Goal: Transaction & Acquisition: Download file/media

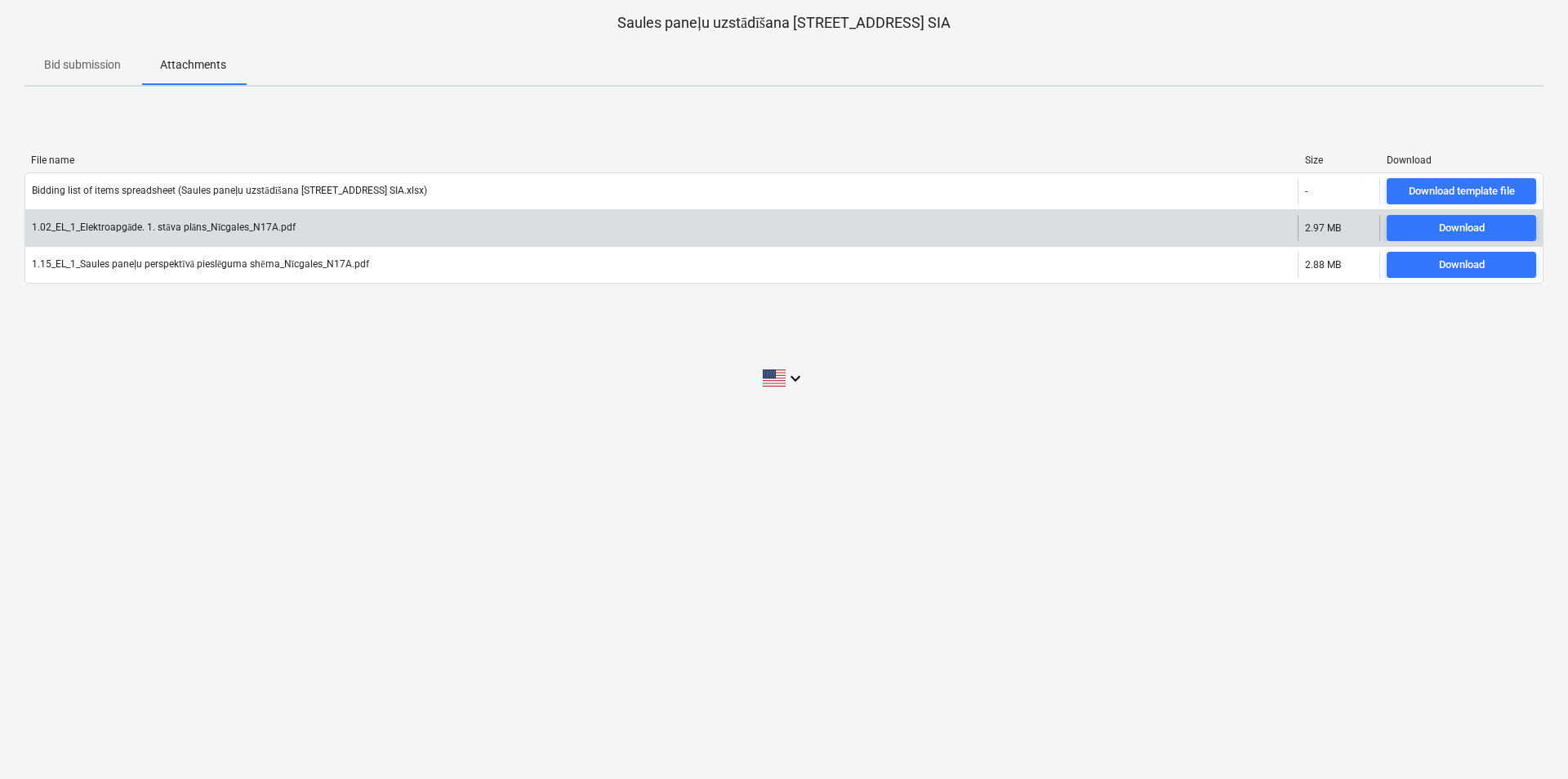
click at [1429, 213] on div "1.02_EL_1_Elektroapgāde. 1. stāva plāns_Nīcgales_N17A.pdf 2.97 MB Download" at bounding box center [784, 227] width 1519 height 37
click at [1428, 230] on span "Download" at bounding box center [1461, 228] width 137 height 19
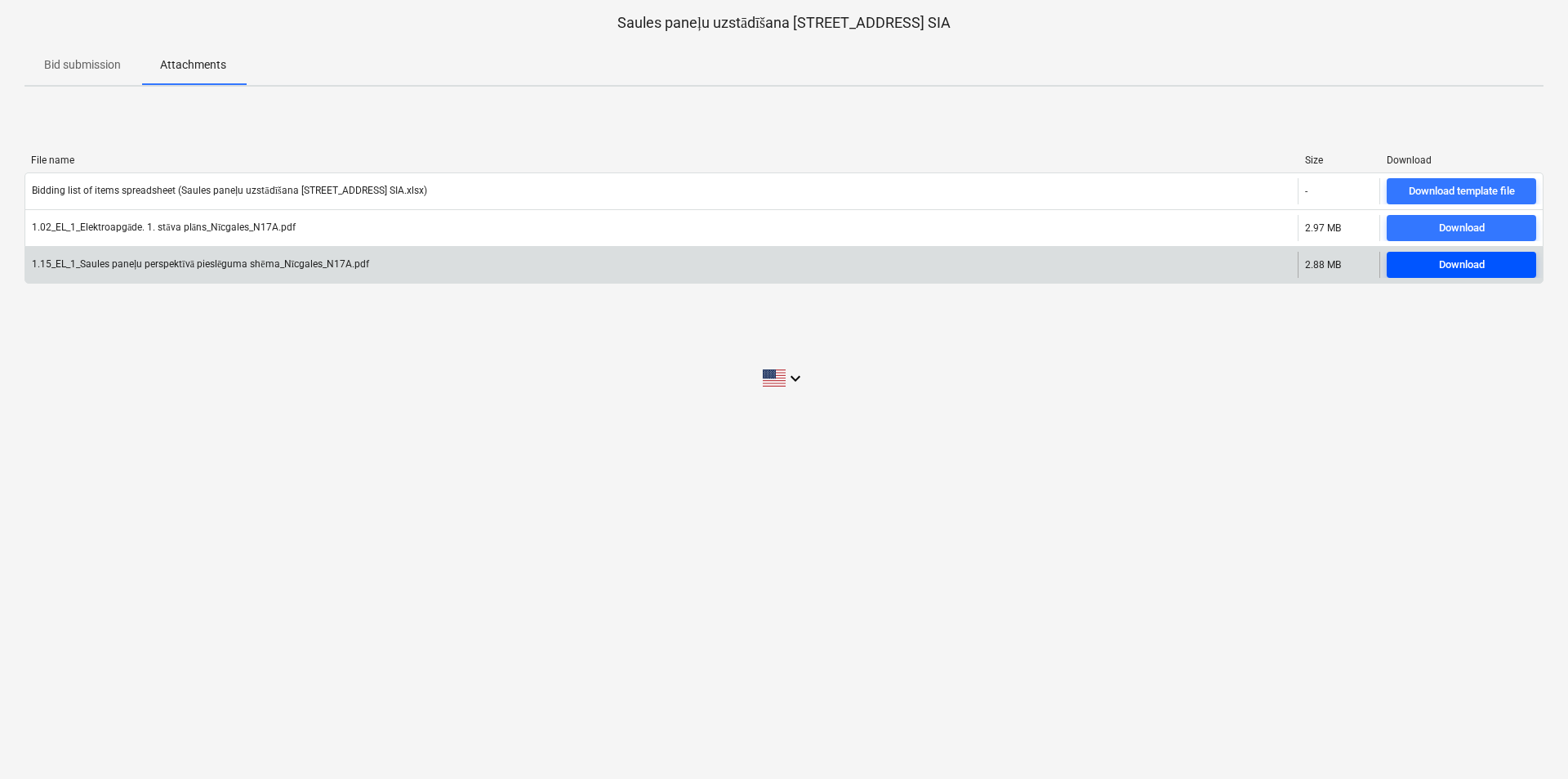
click at [1478, 264] on div "Download" at bounding box center [1461, 264] width 46 height 19
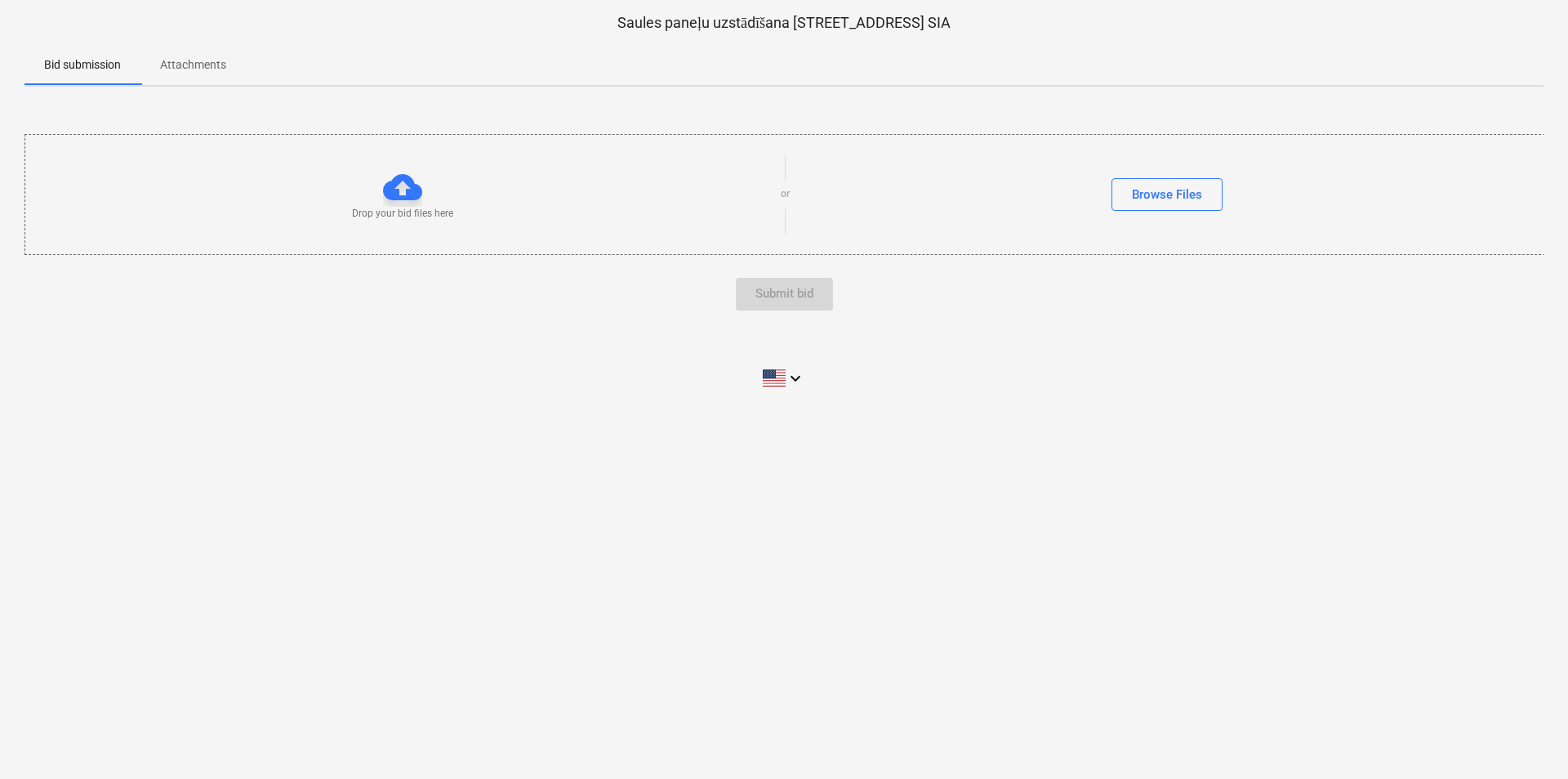
click at [186, 74] on span "Attachments" at bounding box center [193, 65] width 105 height 27
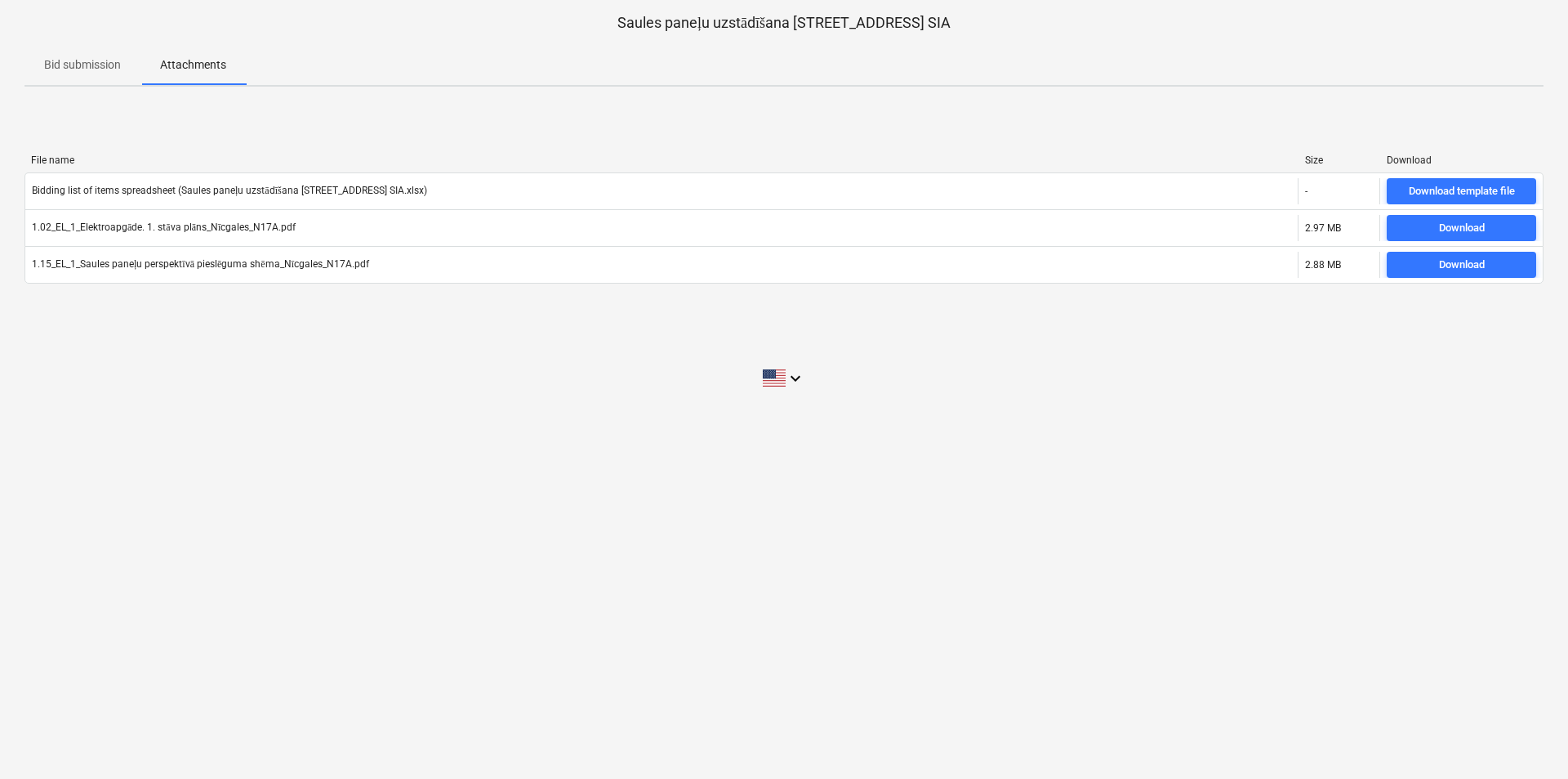
click at [91, 70] on p "Bid submission" at bounding box center [82, 64] width 77 height 17
